Goal: Communication & Community: Answer question/provide support

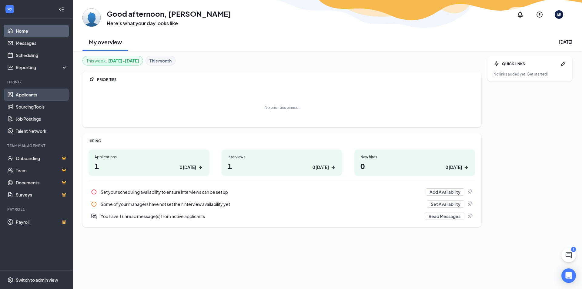
click at [27, 95] on link "Applicants" at bounding box center [42, 95] width 52 height 12
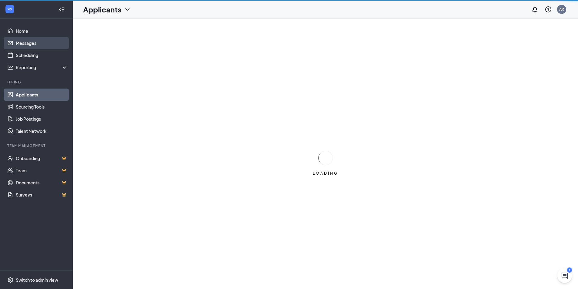
click at [21, 46] on link "Messages" at bounding box center [42, 43] width 52 height 12
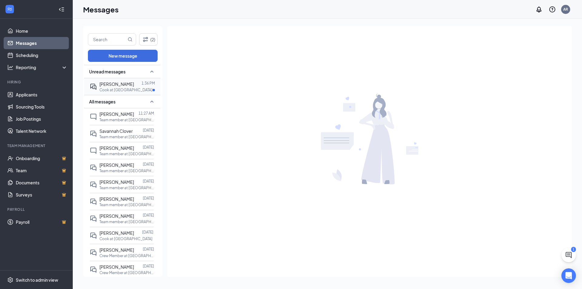
click at [114, 88] on p "Cook at [GEOGRAPHIC_DATA]" at bounding box center [125, 89] width 53 height 5
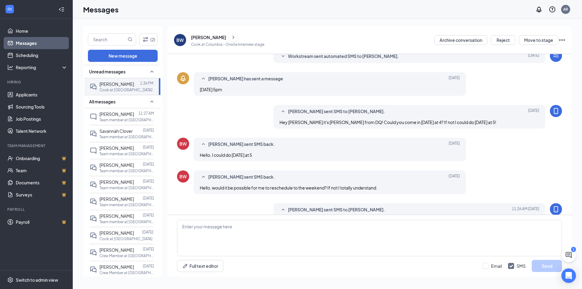
scroll to position [140, 0]
